Goal: Information Seeking & Learning: Learn about a topic

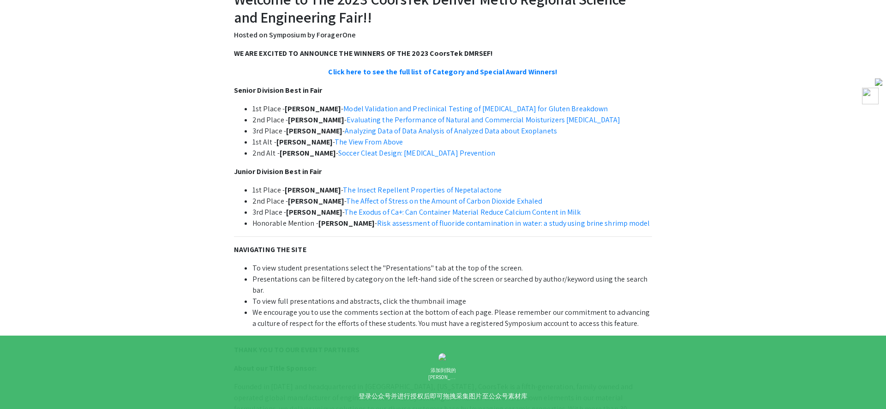
scroll to position [303, 0]
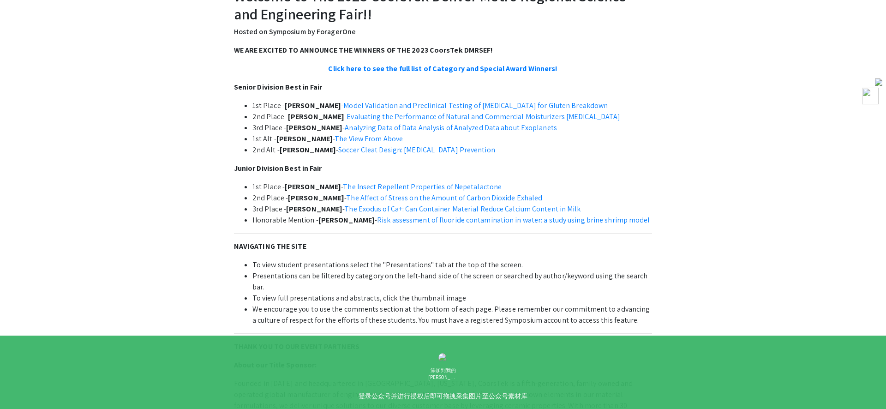
click at [412, 239] on div "WE ARE EXCITED TO ANNOUNCE THE WINNERS OF THE 2023 CoorsTek DMRSEF! Click here …" at bounding box center [443, 323] width 418 height 556
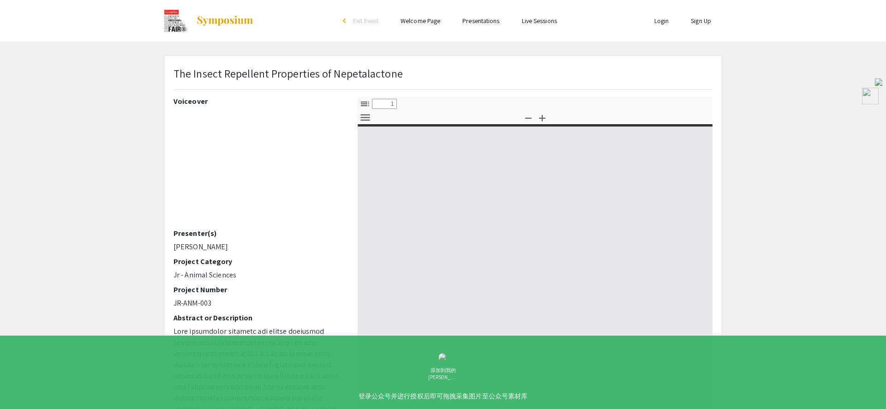
select select "custom"
type input "0"
select select "auto"
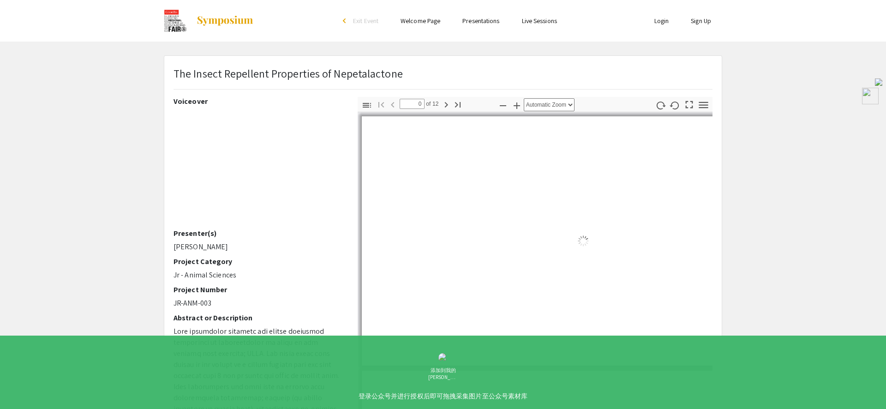
type input "1"
select select "auto"
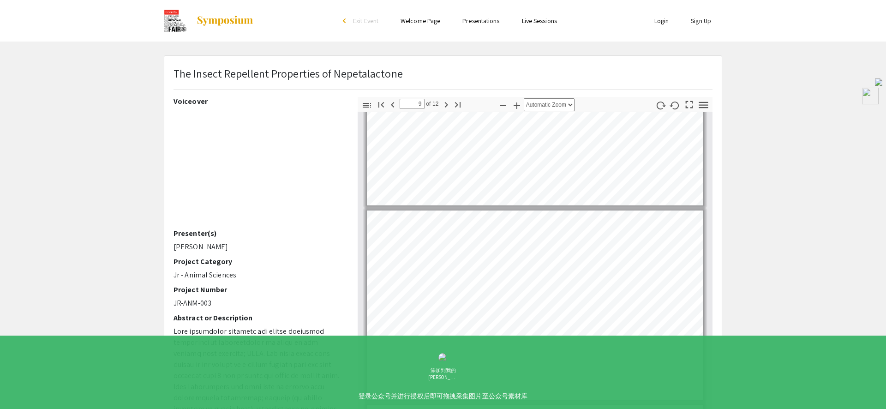
scroll to position [1496, 0]
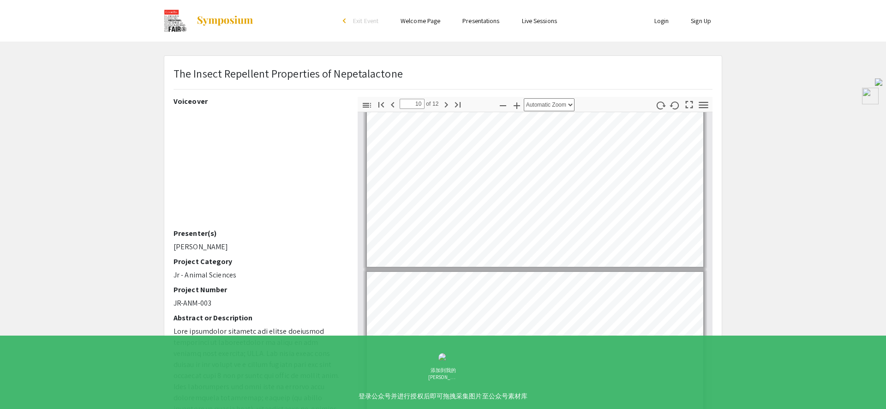
type input "11"
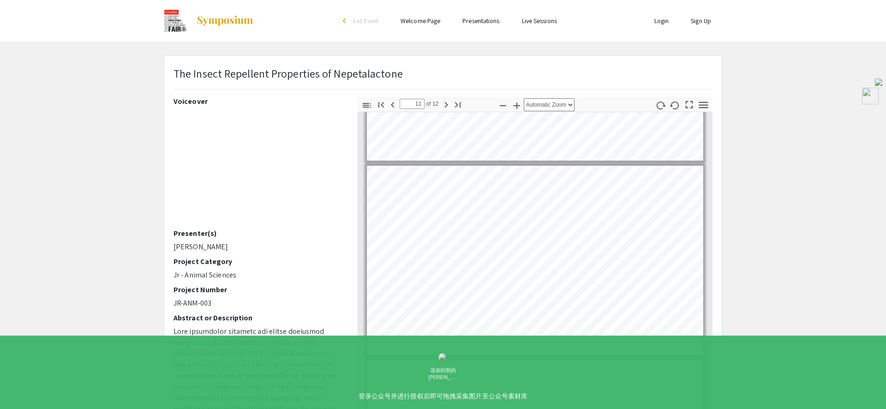
scroll to position [1894, 0]
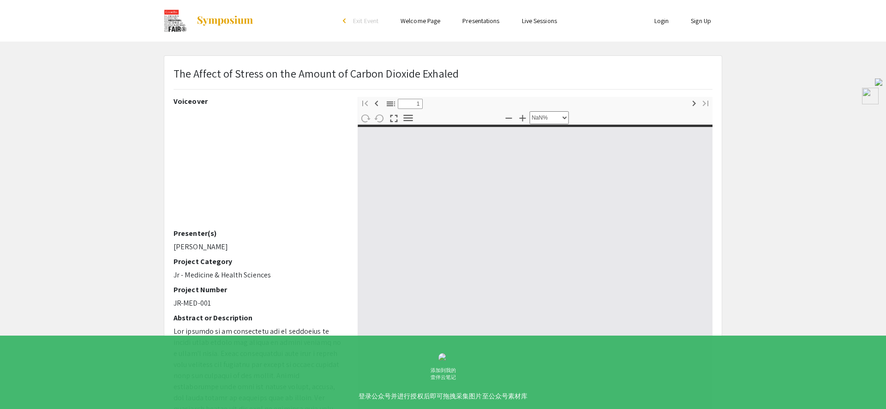
select select "custom"
type input "0"
select select "auto"
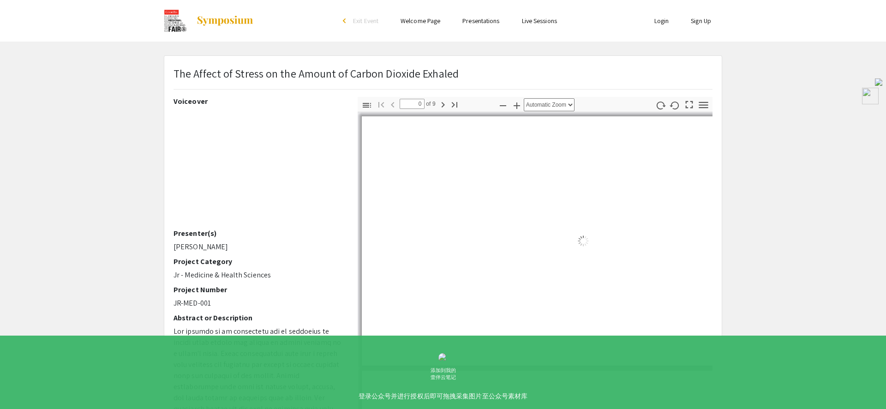
type input "1"
select select "auto"
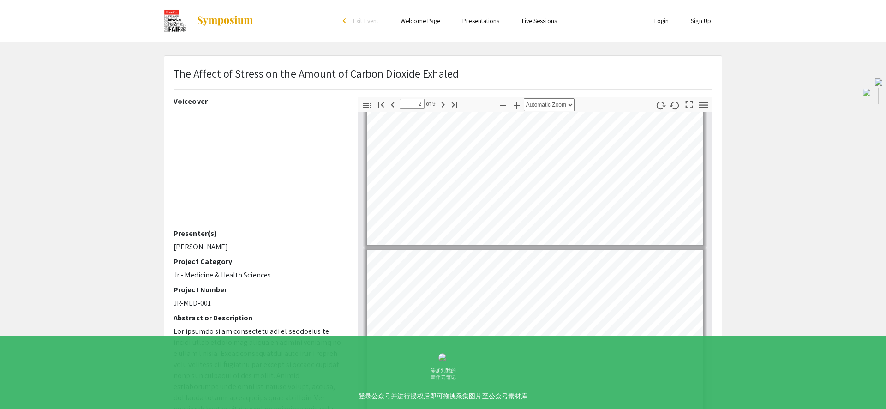
type input "1"
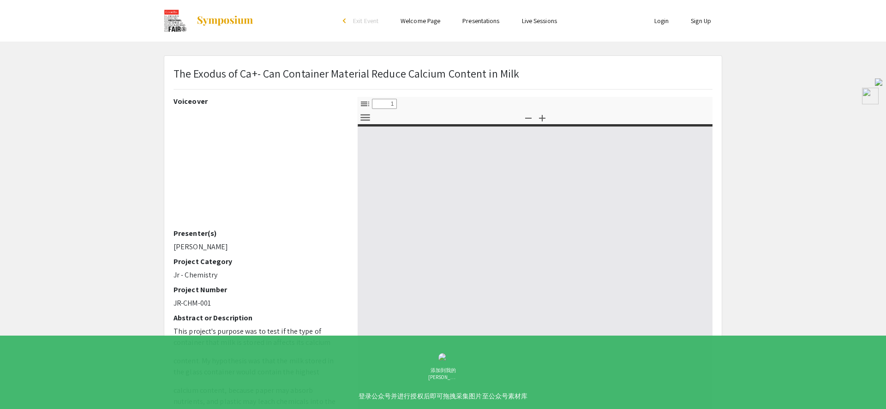
select select "custom"
type input "0"
select select "auto"
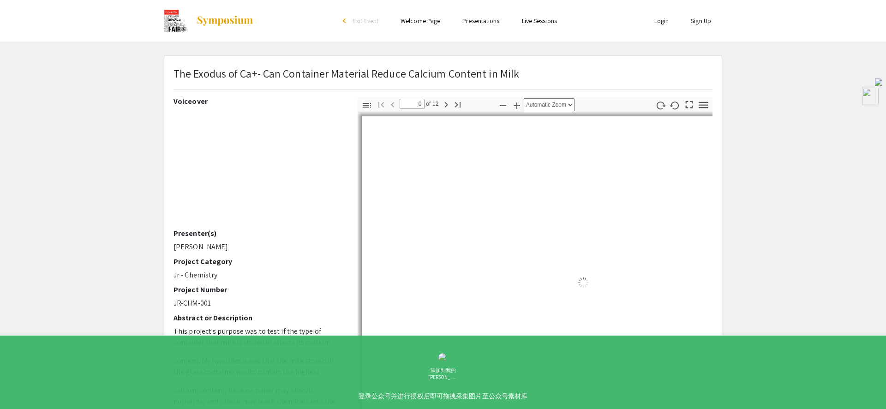
type input "1"
select select "auto"
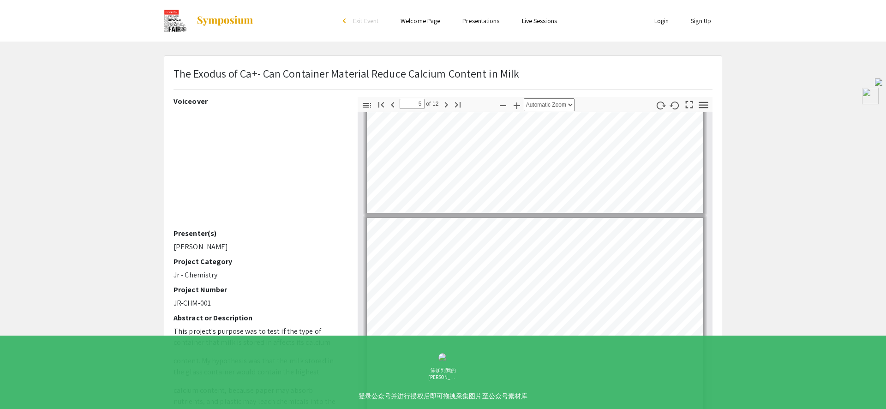
scroll to position [1026, 0]
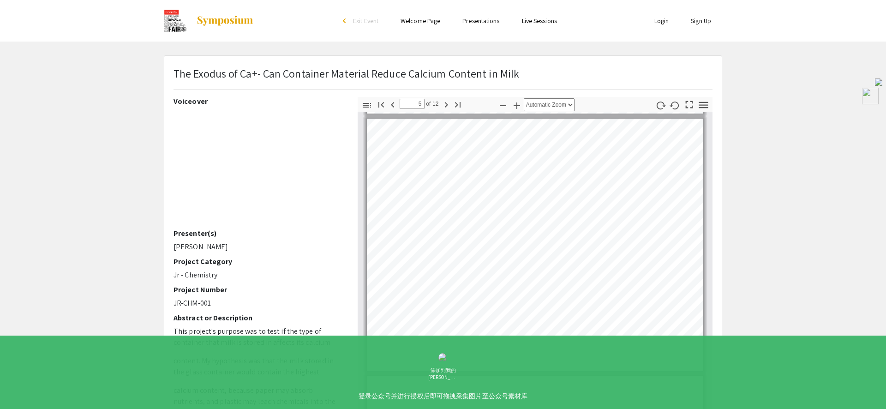
type input "6"
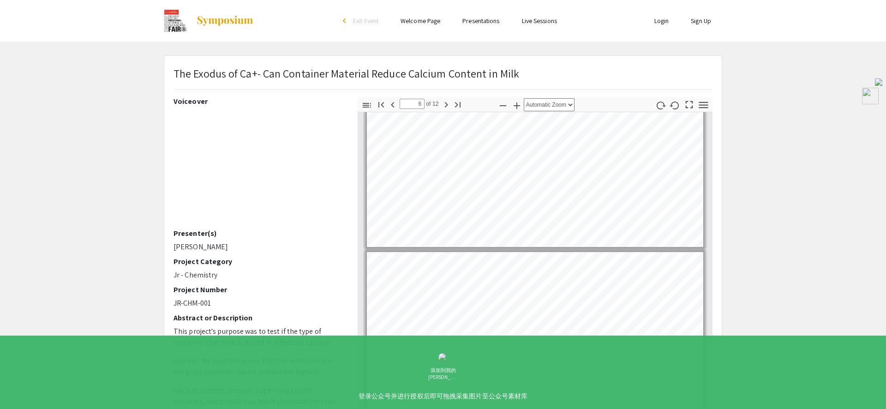
scroll to position [1148, 0]
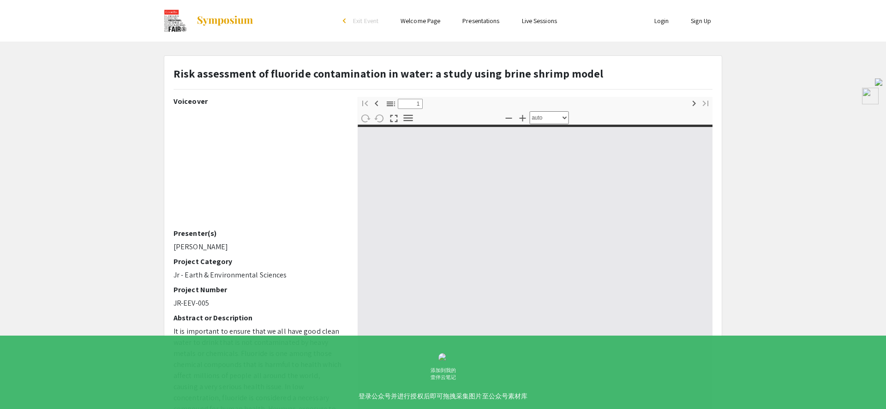
select select "custom"
type input "0"
select select "auto"
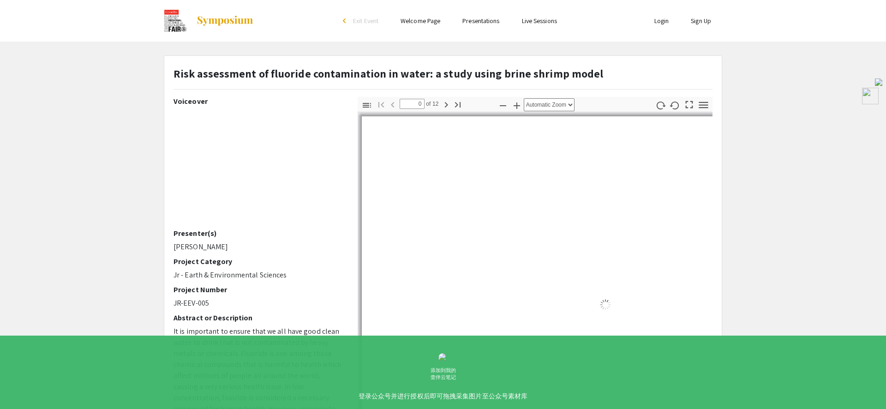
type input "1"
select select "auto"
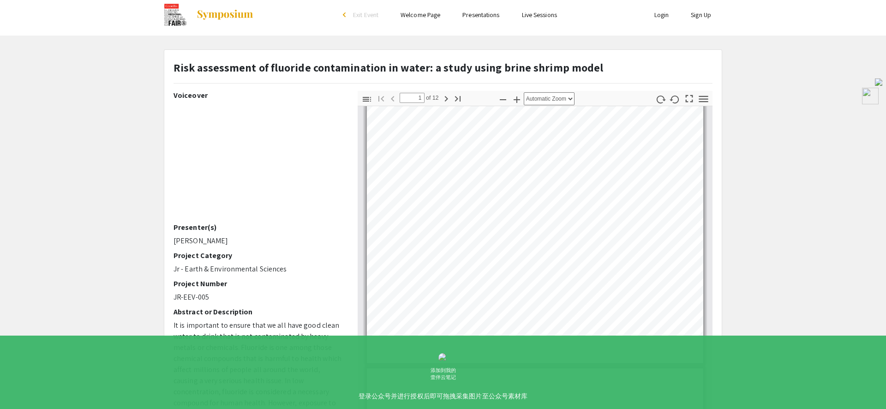
scroll to position [10, 0]
type input "10"
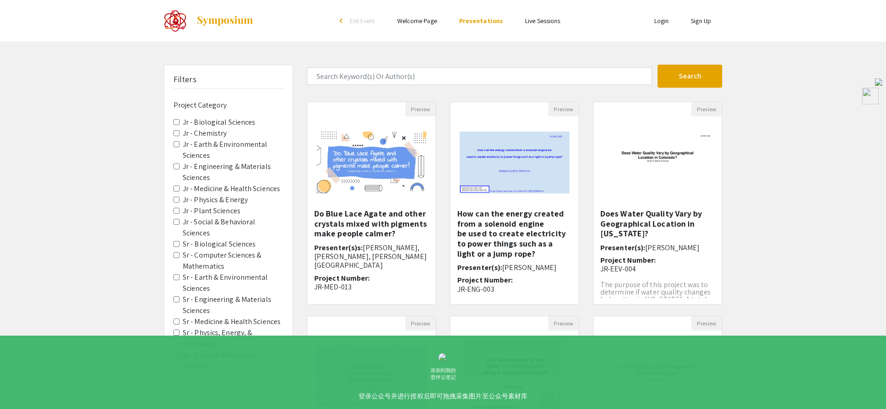
click at [173, 120] on Sciences "Jr - Biological Sciences" at bounding box center [176, 122] width 6 height 6
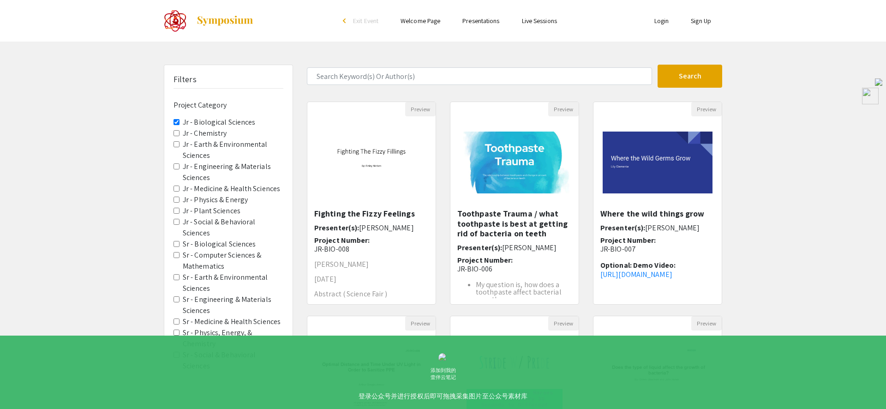
click at [173, 133] on Chemistry "Jr - Chemistry" at bounding box center [176, 133] width 6 height 6
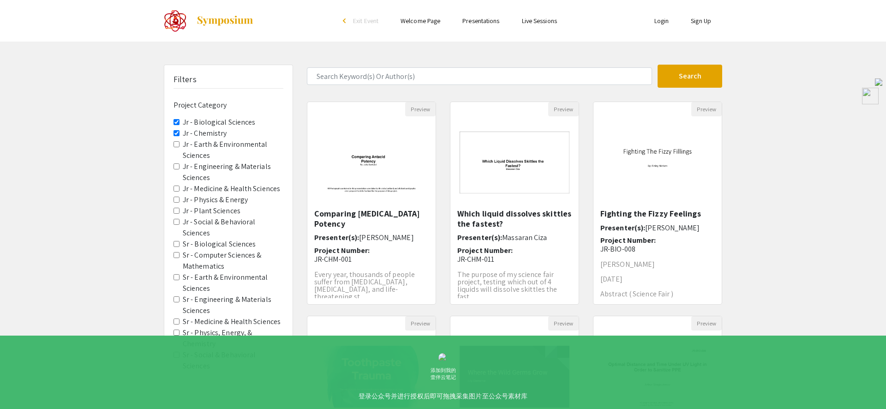
click at [171, 169] on div "Filters Project Category Jr - Biological Sciences Jr - Chemistry Jr - Earth & E…" at bounding box center [228, 226] width 128 height 323
click at [176, 167] on Sciences "Jr - Engineering & Materials Sciences" at bounding box center [176, 166] width 6 height 6
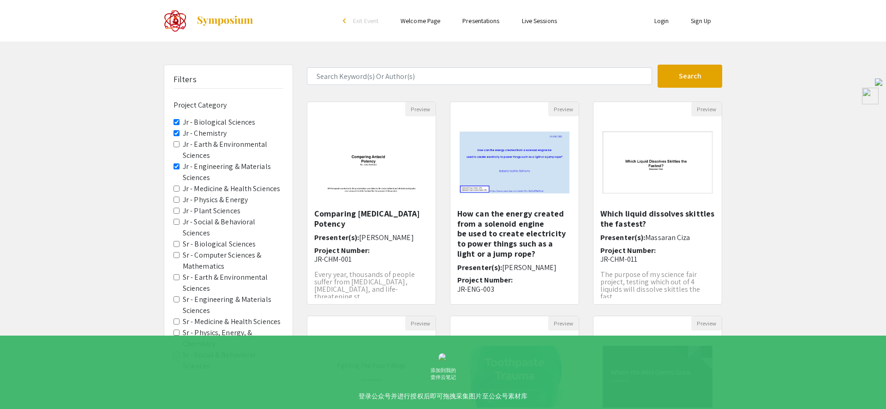
click at [174, 190] on Sciences "Jr - Medicine & Health Sciences" at bounding box center [176, 188] width 6 height 6
click at [175, 203] on span "Jr - Physics & Energy" at bounding box center [228, 199] width 110 height 11
click at [175, 197] on Energy "Jr - Physics & Energy" at bounding box center [176, 200] width 6 height 6
click at [175, 215] on span "Jr - Plant Sciences" at bounding box center [228, 210] width 110 height 11
click at [175, 225] on span "Jr - Social & Behavioral Sciences" at bounding box center [228, 227] width 110 height 22
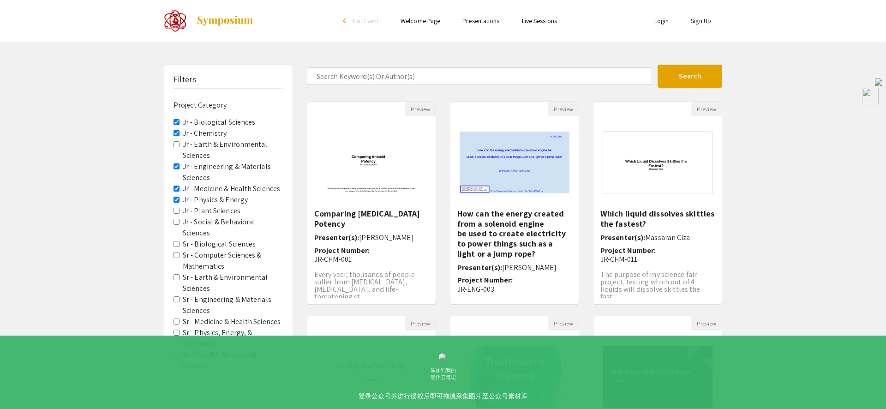
click at [176, 219] on Sciences "Jr - Social & Behavioral Sciences" at bounding box center [176, 222] width 6 height 6
click at [175, 206] on span "Jr - Plant Sciences" at bounding box center [228, 210] width 110 height 11
click at [176, 210] on Sciences "Jr - Plant Sciences" at bounding box center [176, 211] width 6 height 6
click at [173, 146] on div "Filters Project Category Jr - Biological Sciences Jr - Chemistry Jr - Earth & E…" at bounding box center [228, 226] width 128 height 323
click at [174, 142] on Sciences "Jr - Earth & Environmental Sciences" at bounding box center [176, 144] width 6 height 6
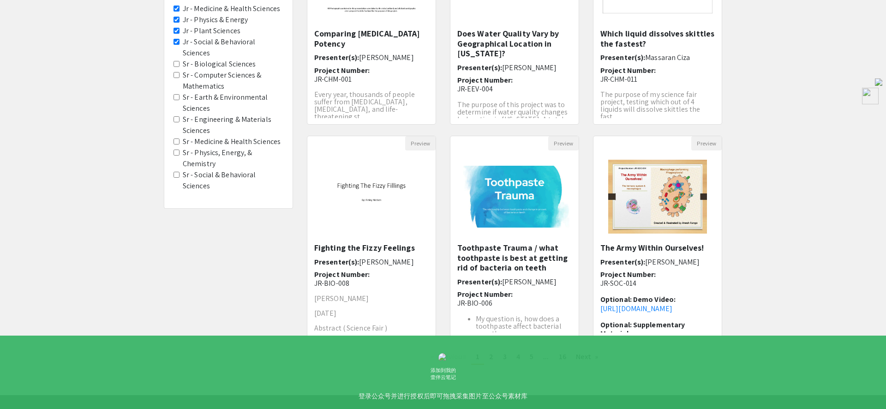
scroll to position [188, 0]
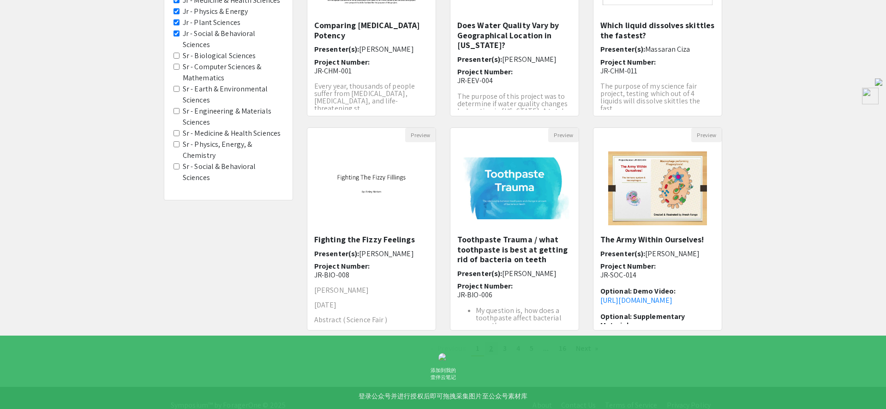
click at [490, 350] on span "2" at bounding box center [491, 348] width 4 height 10
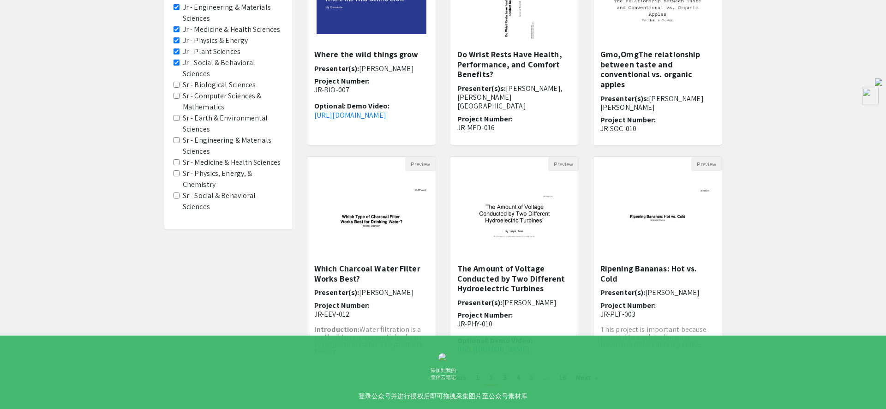
scroll to position [200, 0]
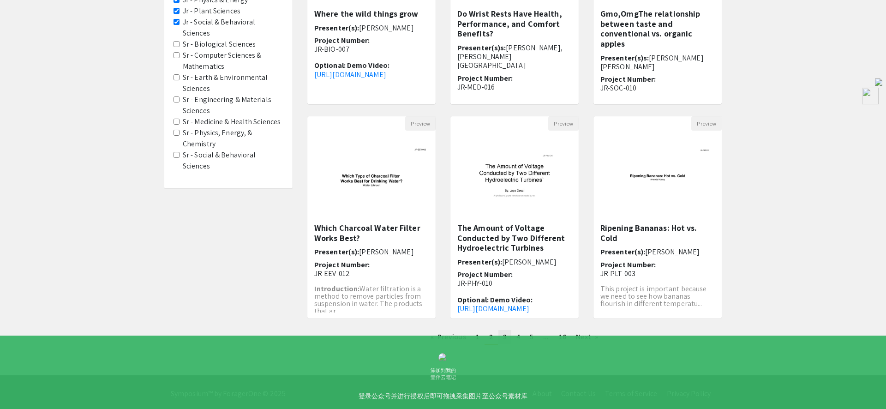
click at [504, 336] on span "3" at bounding box center [505, 337] width 4 height 10
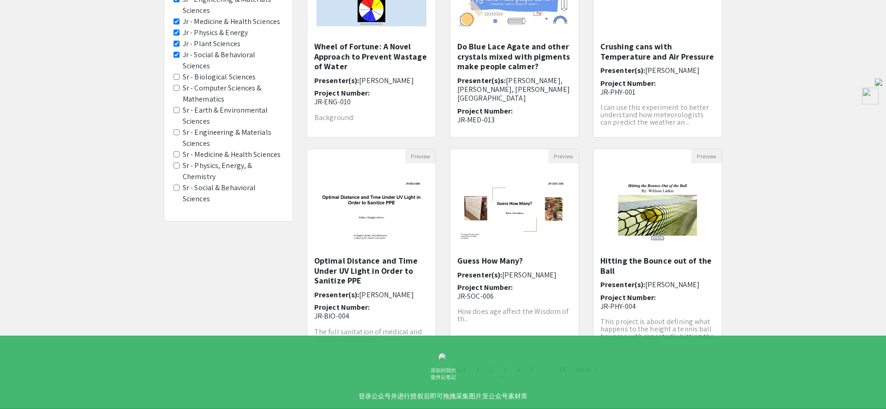
scroll to position [168, 0]
click at [519, 369] on span "4" at bounding box center [518, 369] width 4 height 10
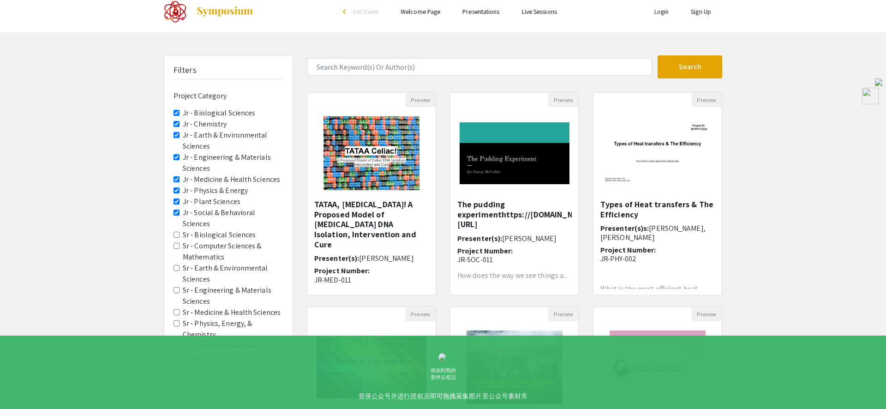
scroll to position [10, 0]
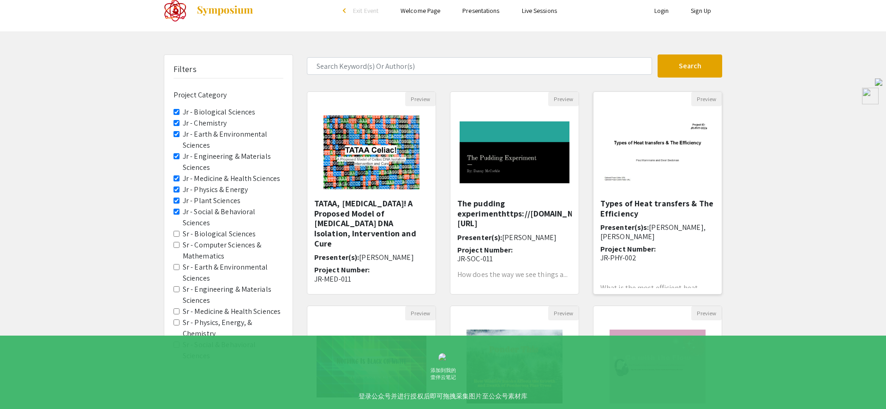
click at [678, 203] on h5 "Types of Heat transfers & The Efficiency" at bounding box center [657, 208] width 114 height 20
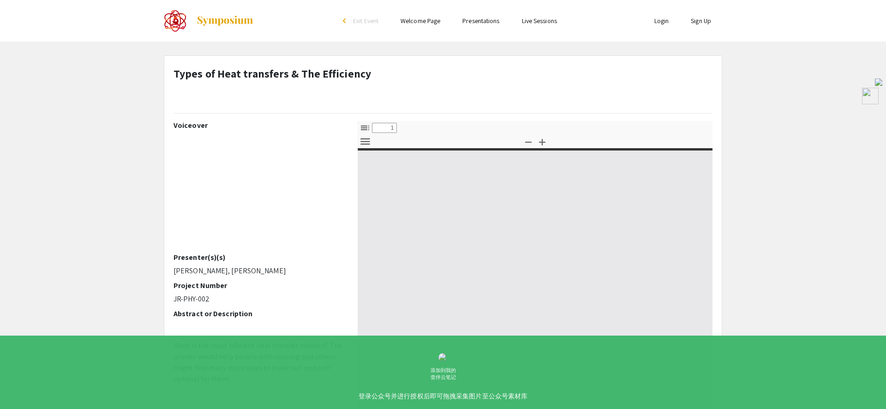
select select "custom"
type input "0"
select select "custom"
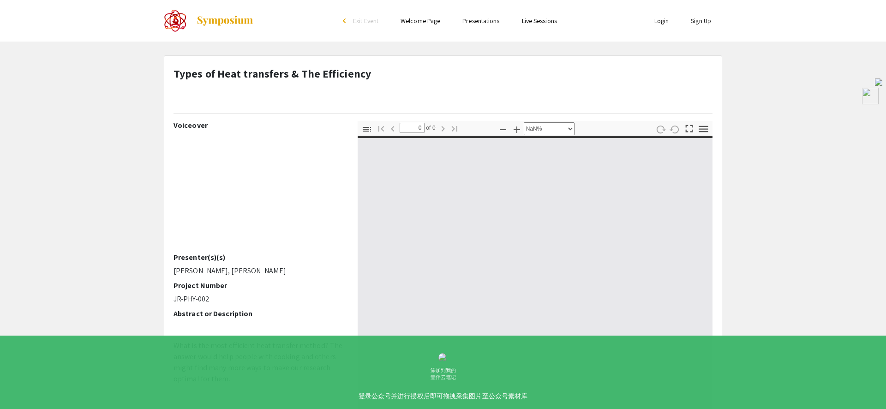
type input "1"
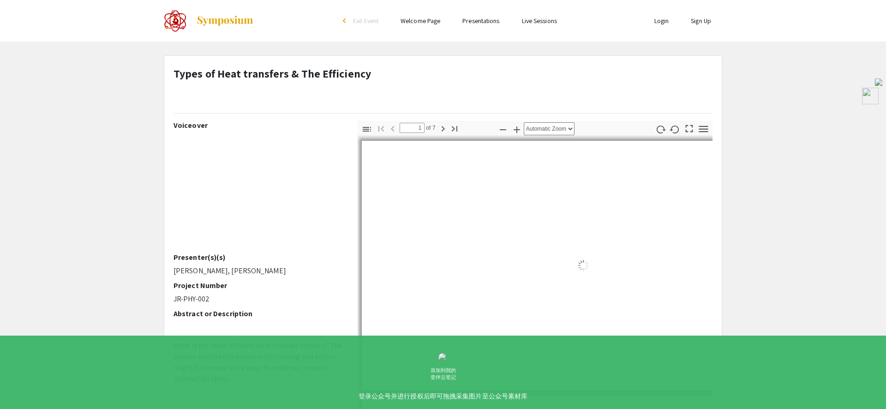
select select "auto"
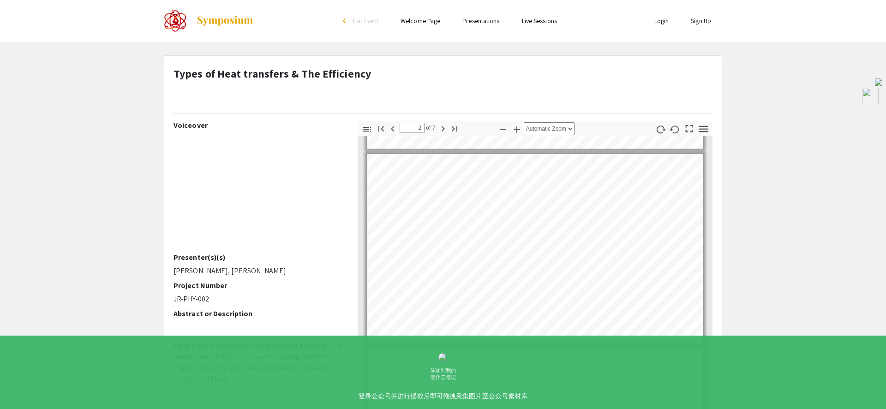
scroll to position [203, 0]
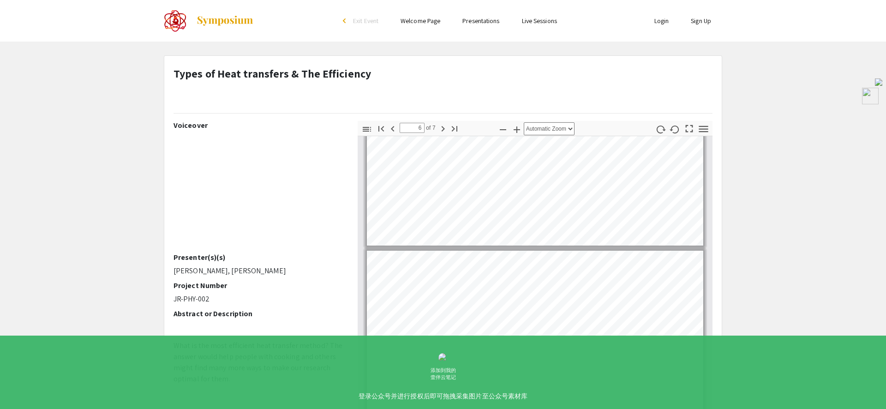
type input "7"
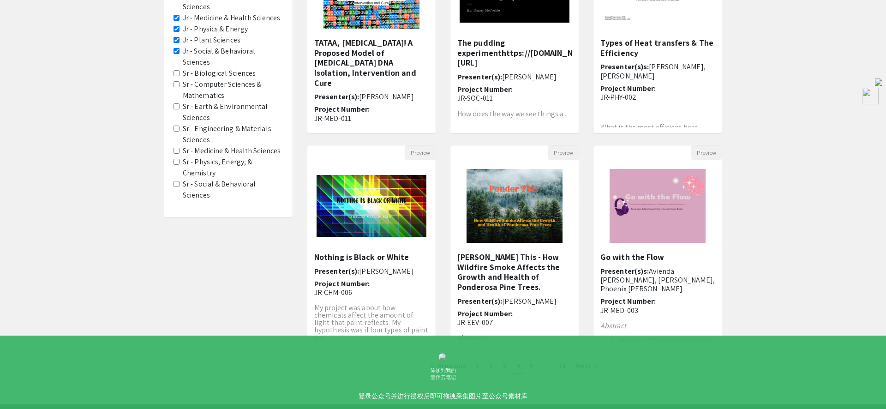
scroll to position [176, 0]
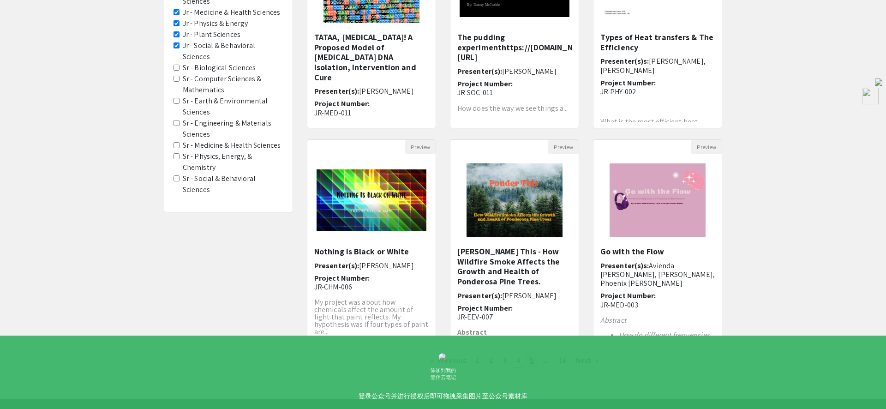
click at [534, 362] on link "page 5" at bounding box center [531, 360] width 13 height 14
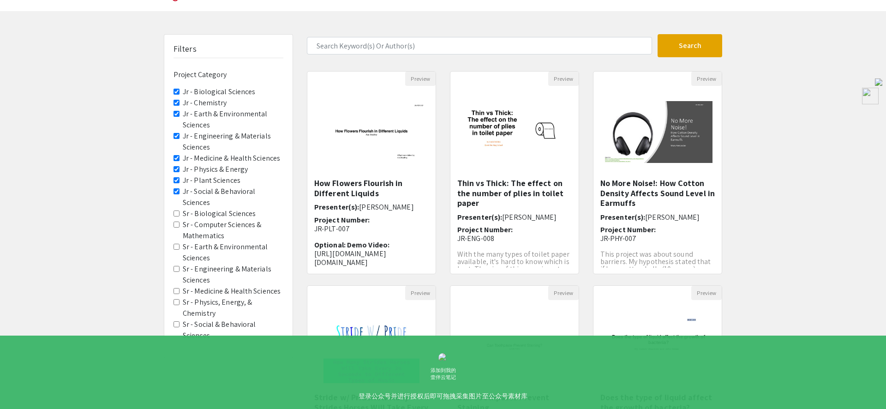
scroll to position [203, 0]
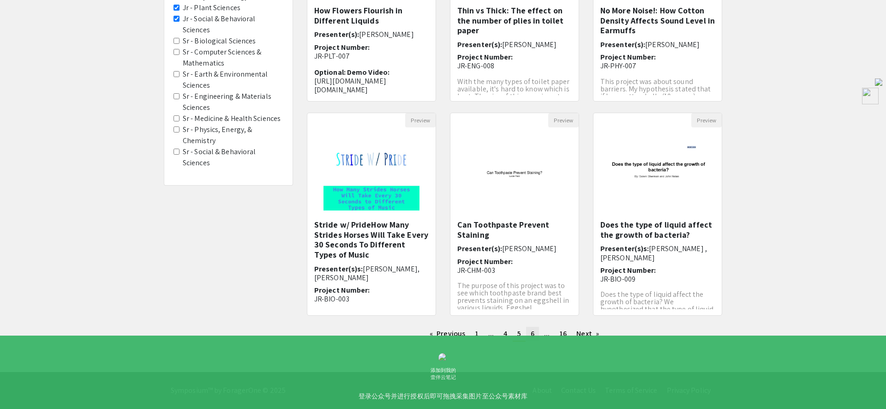
click at [535, 333] on link "page 6" at bounding box center [532, 334] width 13 height 14
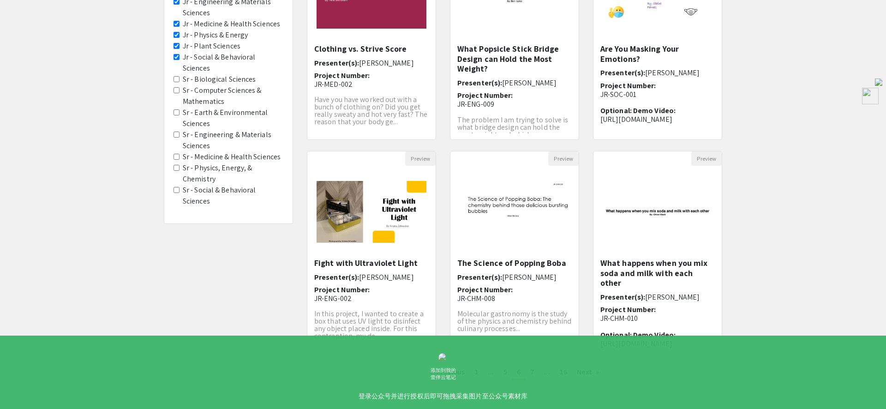
scroll to position [168, 0]
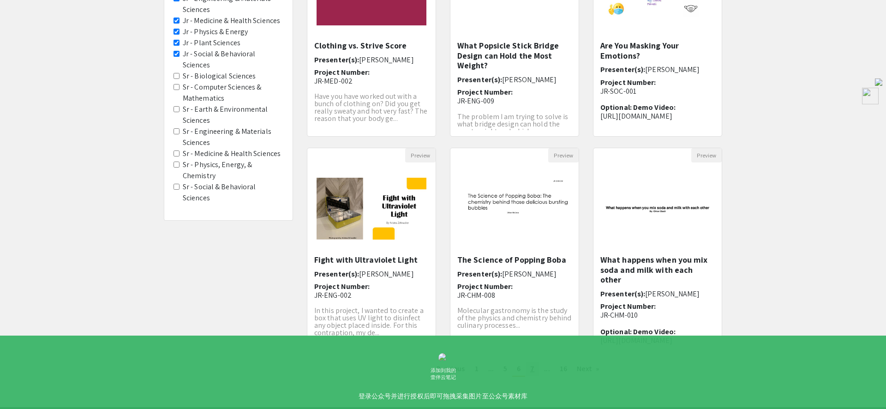
click at [534, 369] on link "page 7" at bounding box center [531, 369] width 13 height 14
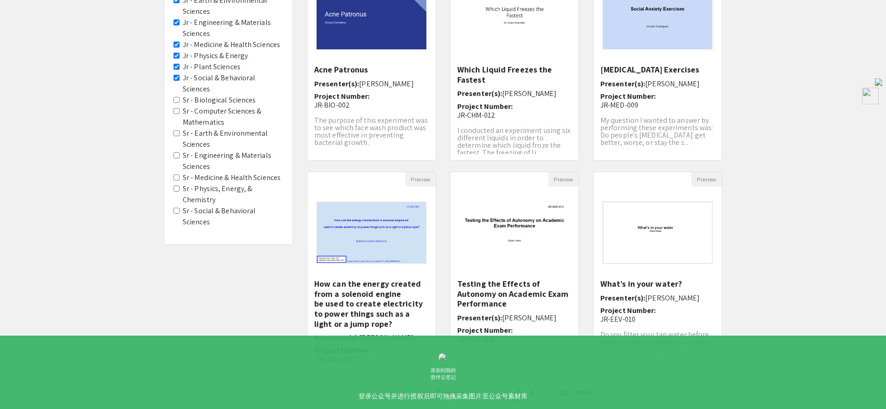
scroll to position [203, 0]
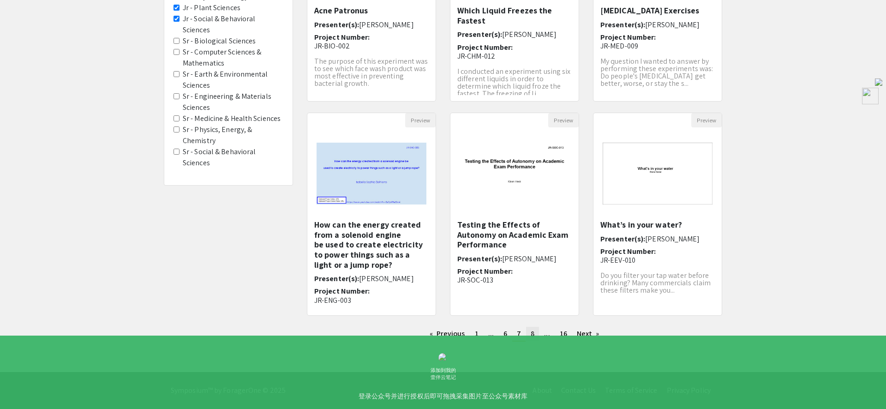
click at [533, 331] on span "8" at bounding box center [533, 333] width 4 height 10
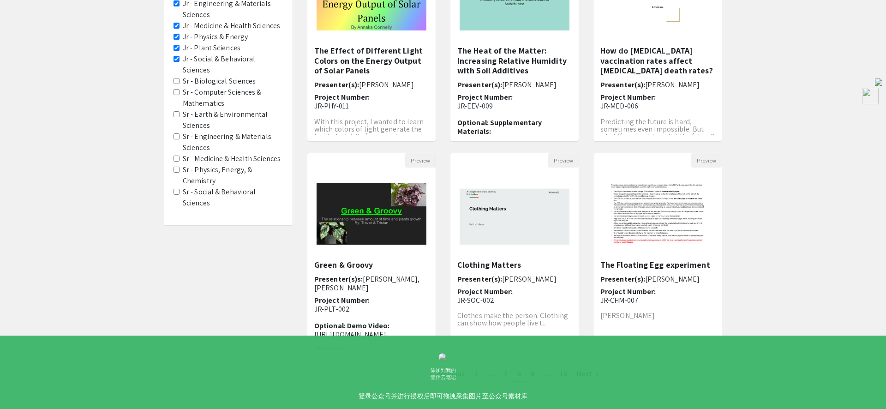
scroll to position [163, 0]
click at [533, 374] on span "9" at bounding box center [533, 373] width 4 height 10
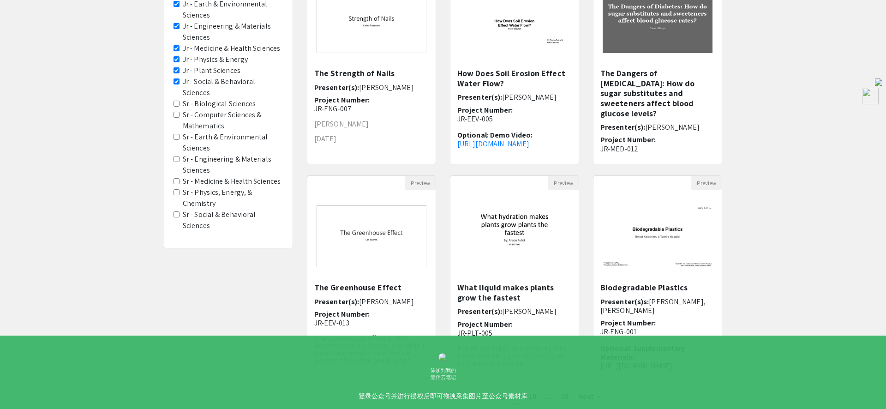
scroll to position [203, 0]
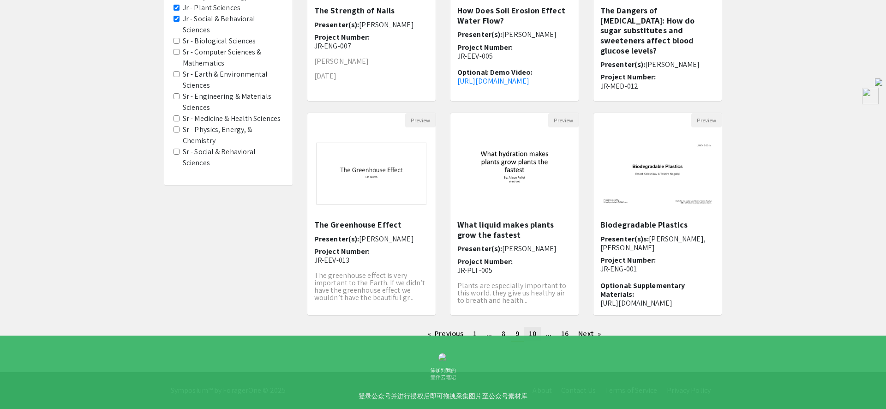
click at [533, 336] on span "10" at bounding box center [532, 333] width 7 height 10
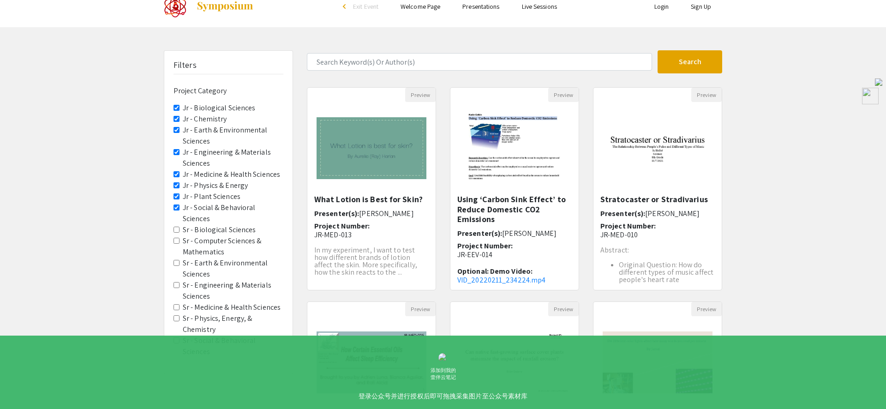
scroll to position [151, 0]
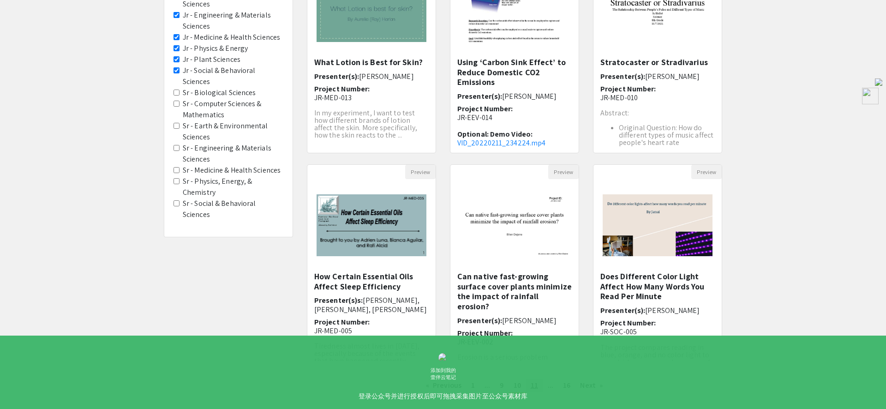
click at [537, 386] on link "page 11" at bounding box center [534, 385] width 17 height 14
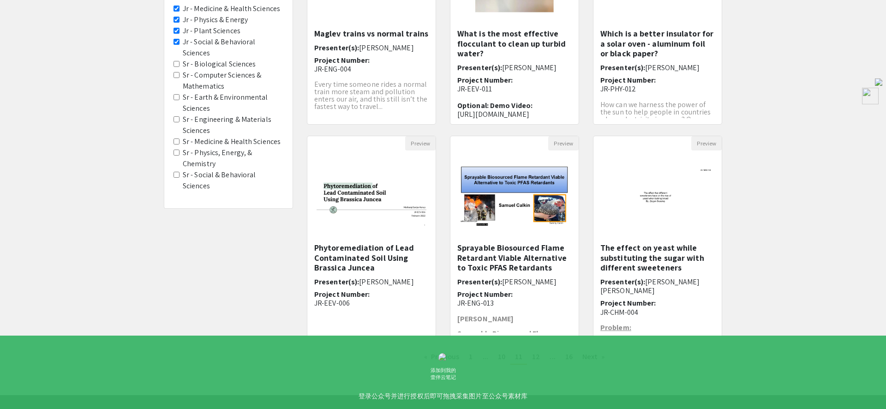
scroll to position [178, 0]
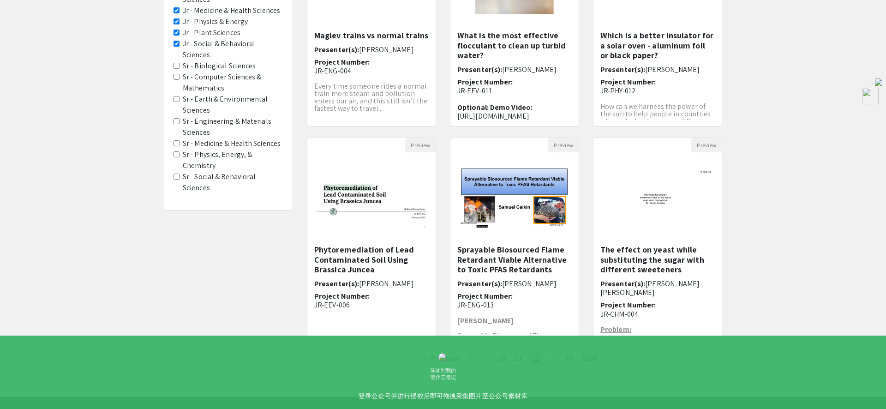
click at [536, 360] on span "12" at bounding box center [536, 358] width 8 height 10
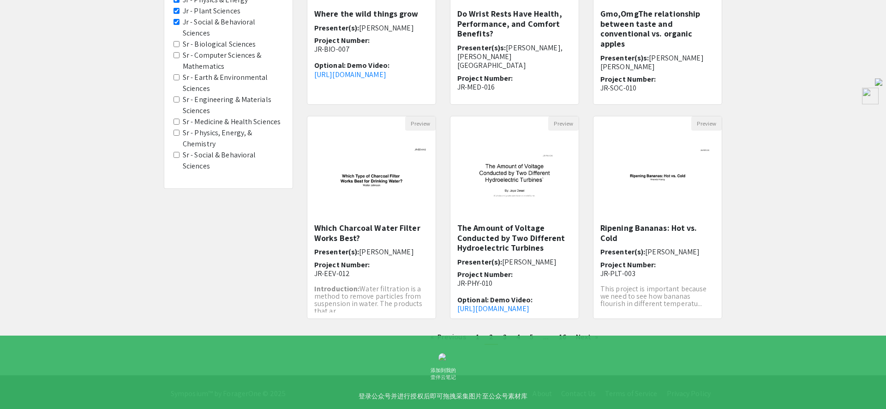
scroll to position [188, 0]
